Goal: Transaction & Acquisition: Purchase product/service

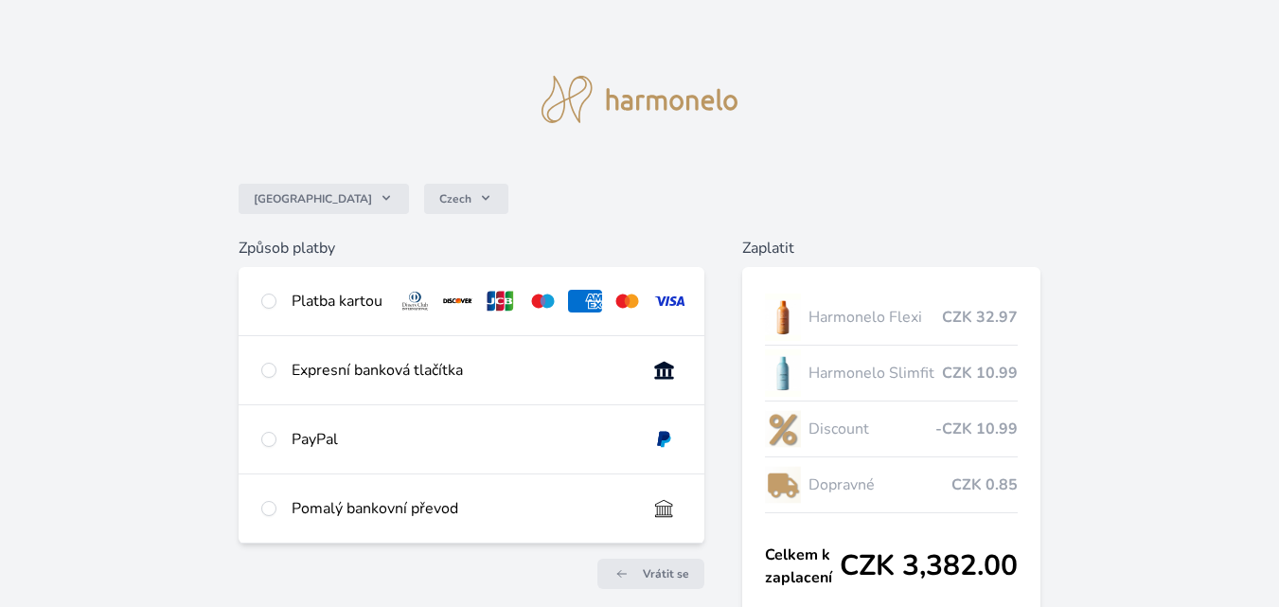
click at [269, 405] on div "PayPal" at bounding box center [472, 439] width 466 height 68
radio input "true"
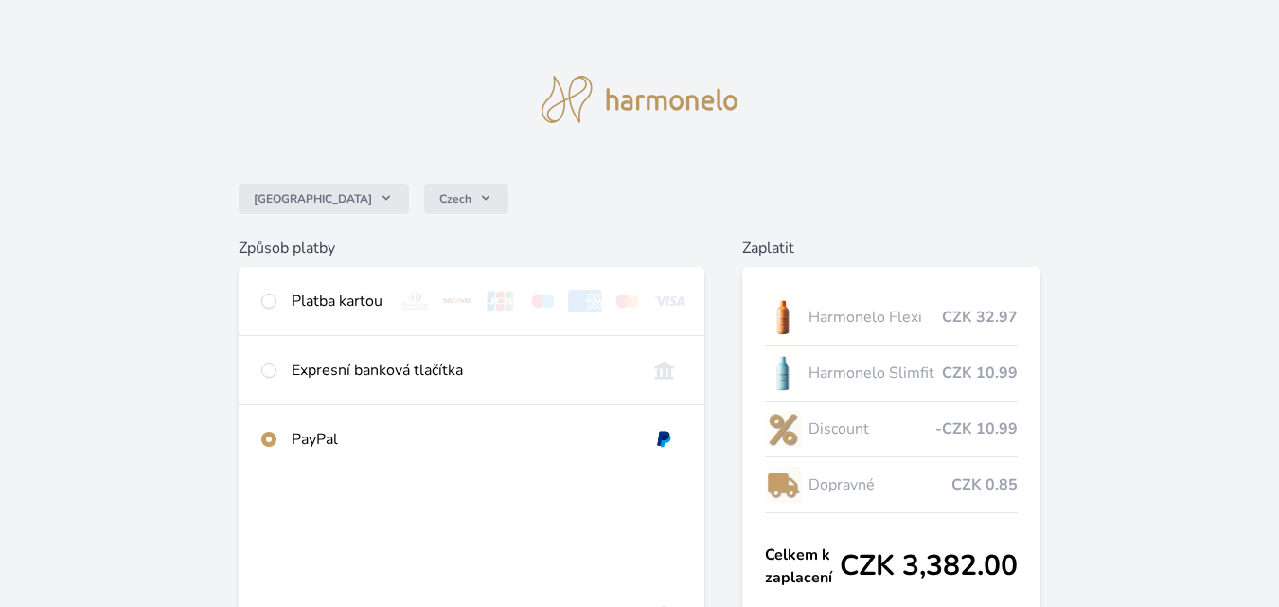
scroll to position [95, 0]
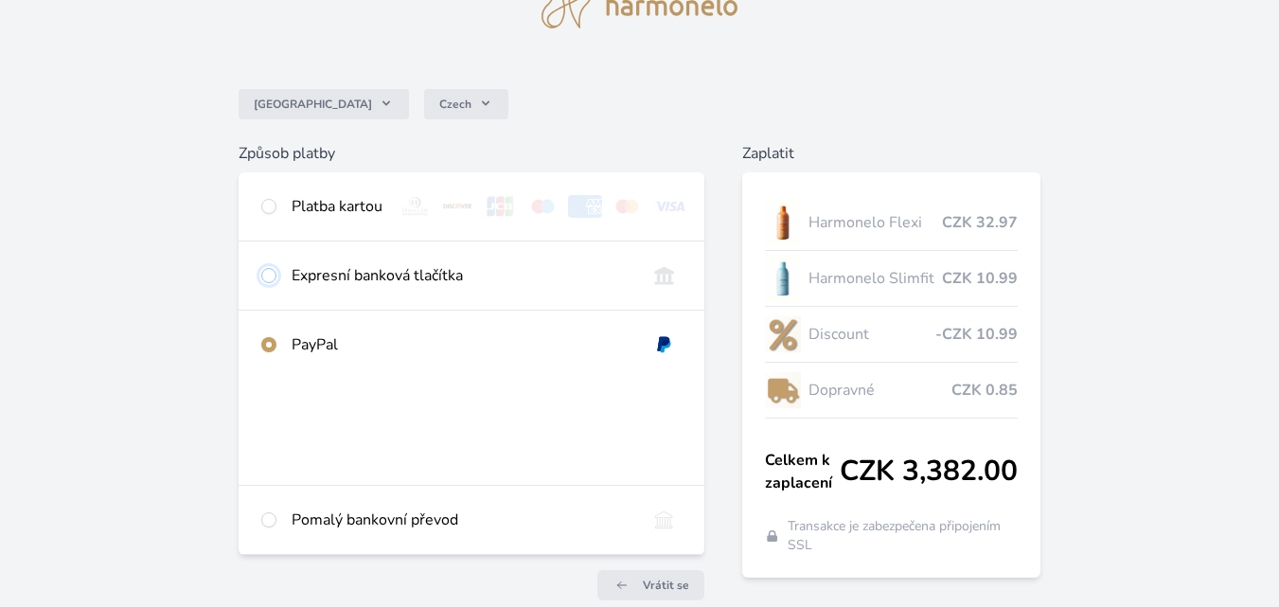
click at [271, 283] on input "radio" at bounding box center [268, 275] width 15 height 15
radio input "true"
radio input "false"
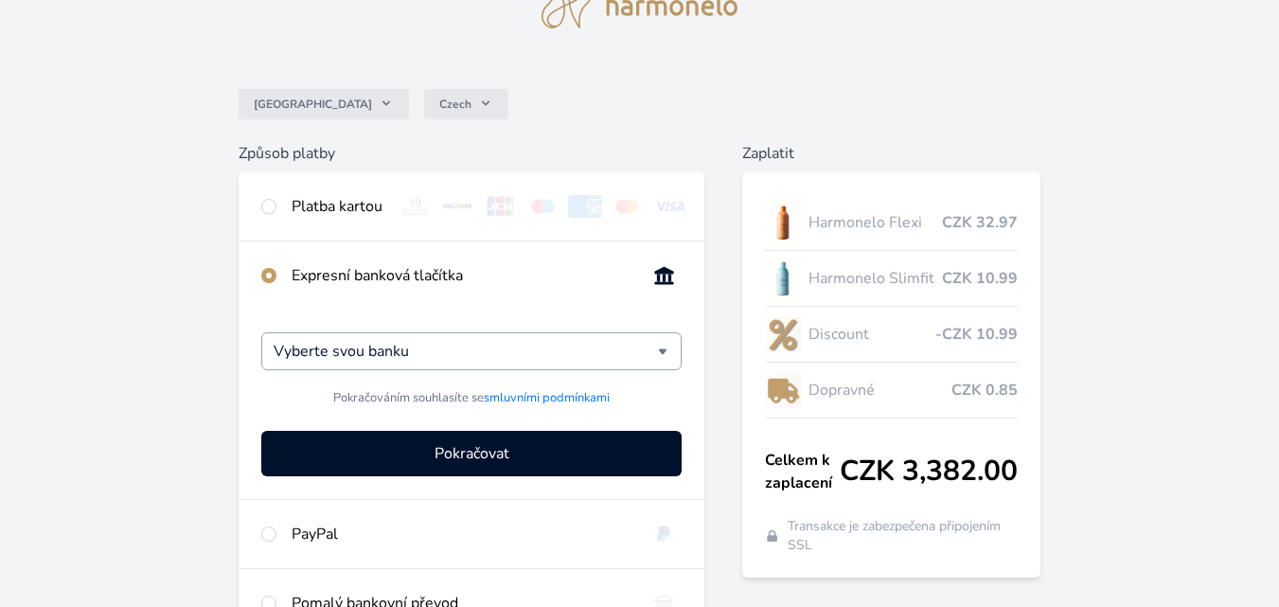
click at [668, 362] on div "Vyberte svou banku" at bounding box center [471, 351] width 420 height 38
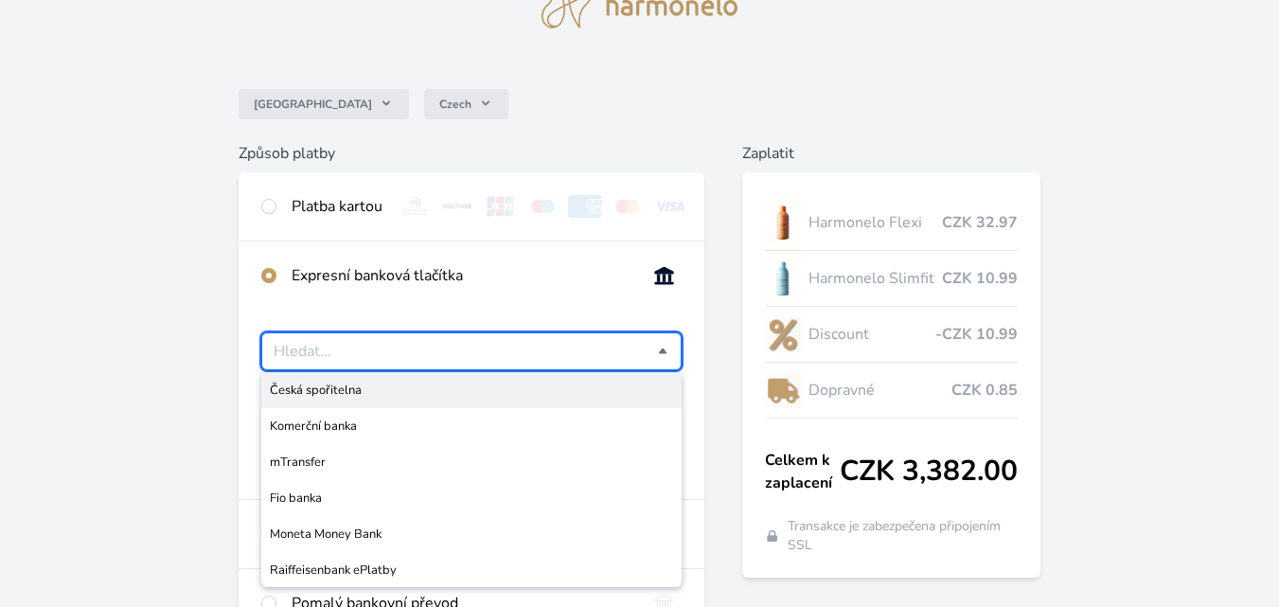
scroll to position [189, 0]
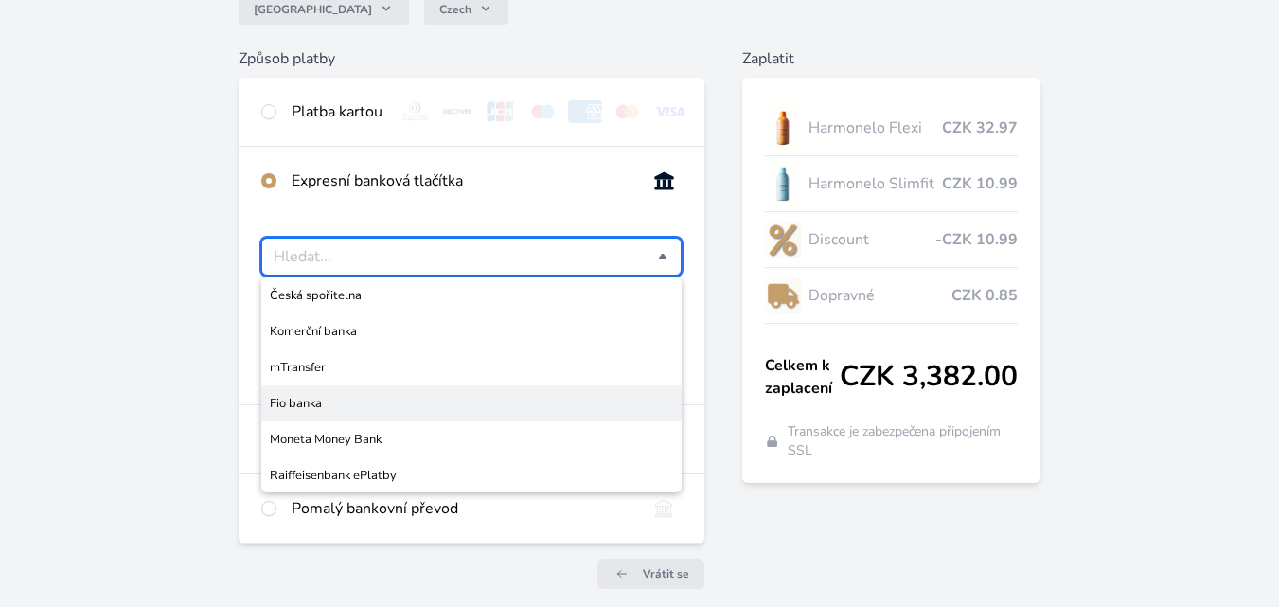
click at [331, 413] on span "Fio banka" at bounding box center [471, 403] width 403 height 19
type input "Fio banka"
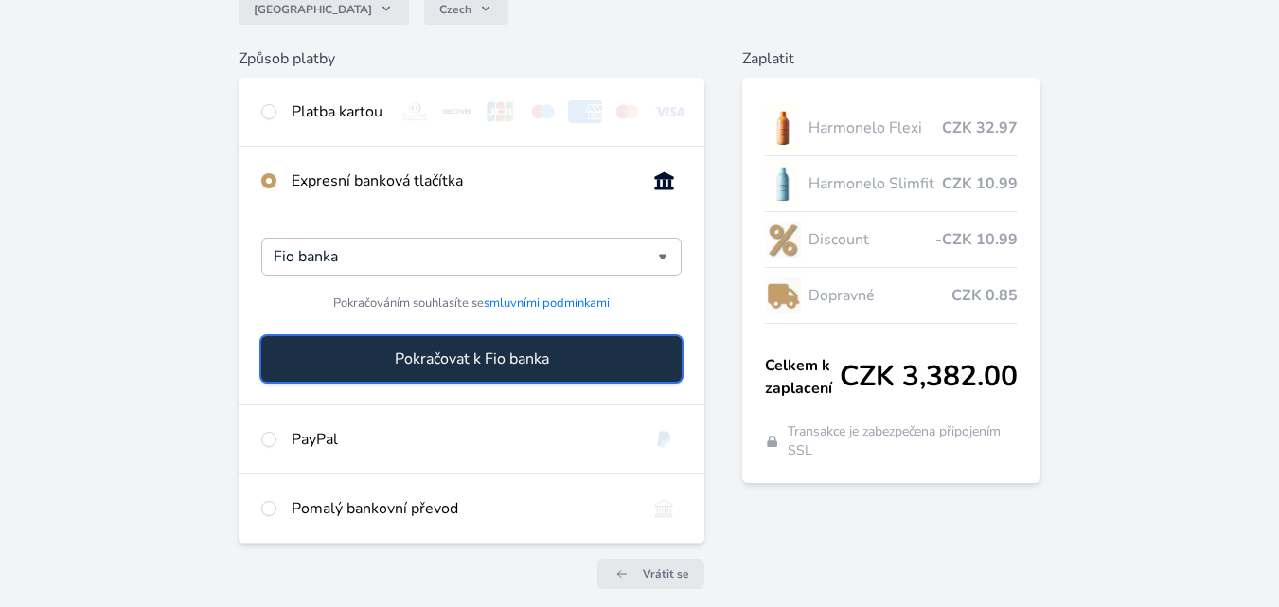
click at [493, 361] on button "Pokračovat k Fio banka" at bounding box center [471, 358] width 420 height 45
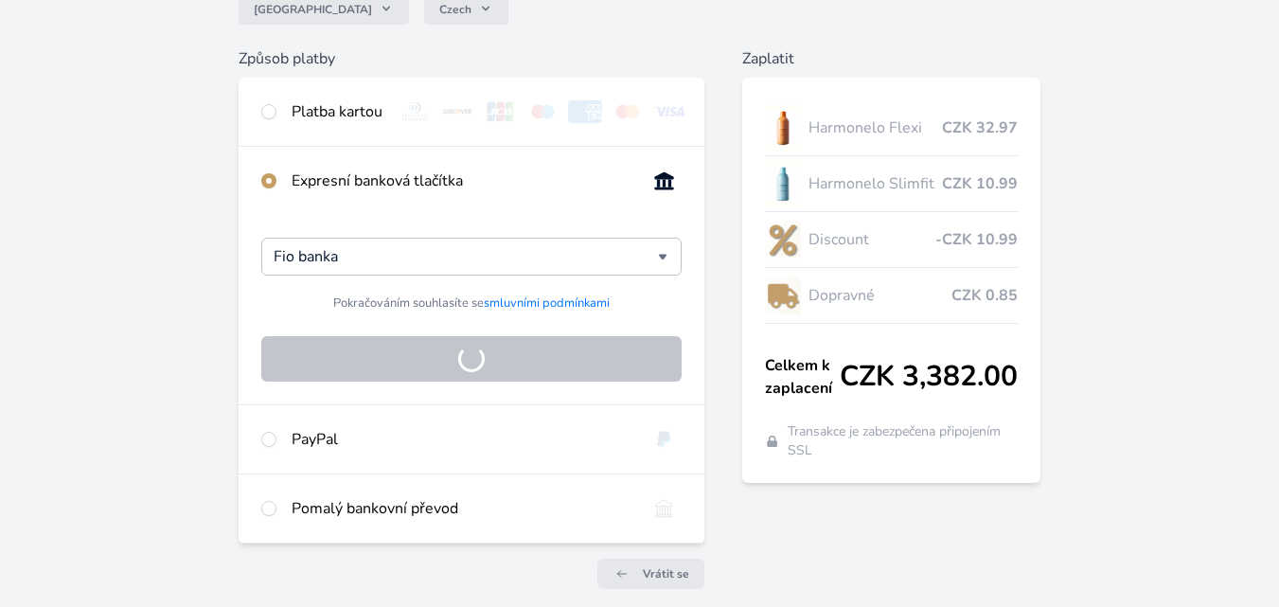
scroll to position [149, 0]
